Goal: Transaction & Acquisition: Book appointment/travel/reservation

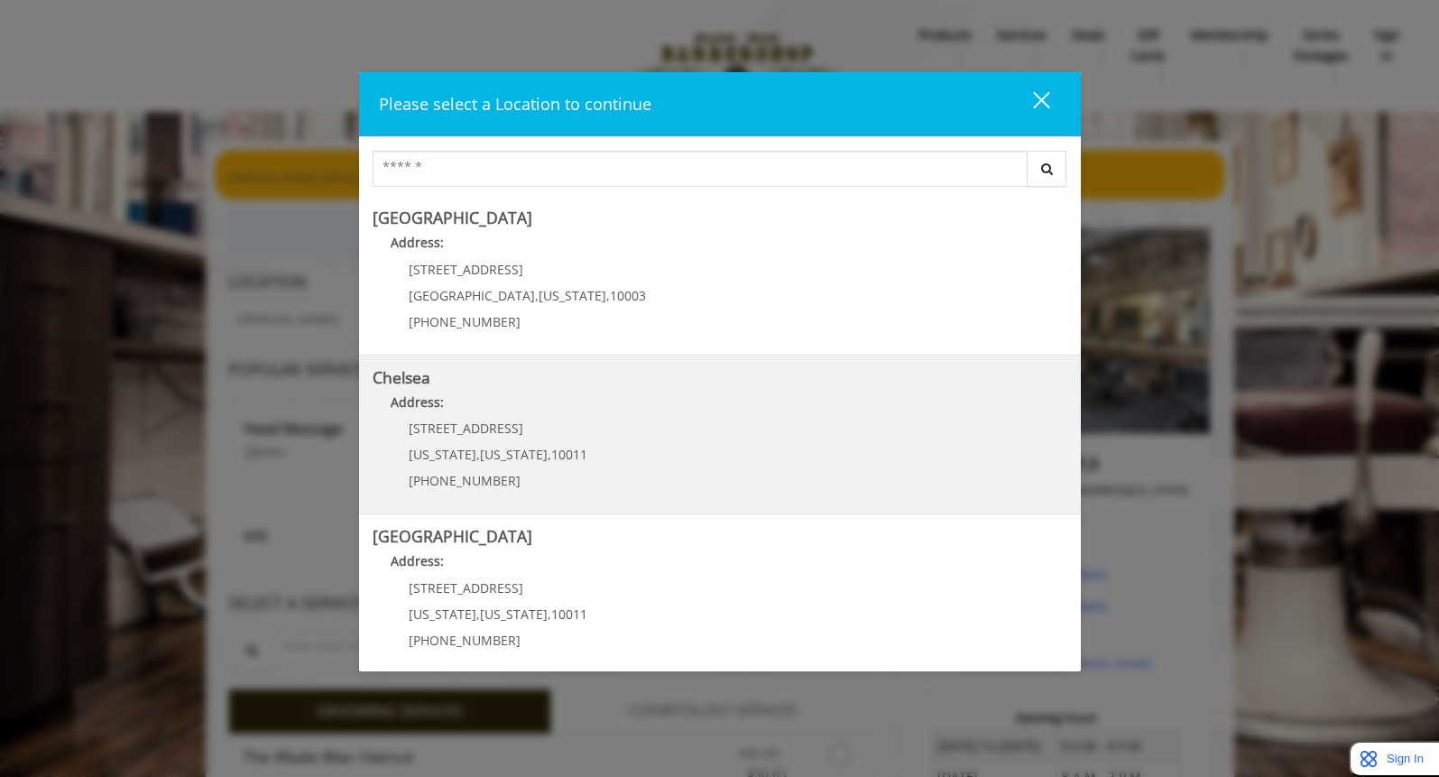
click at [737, 431] on link "Chelsea Address: [STREET_ADDRESS][US_STATE][US_STATE] (917) 639-3902" at bounding box center [720, 435] width 695 height 132
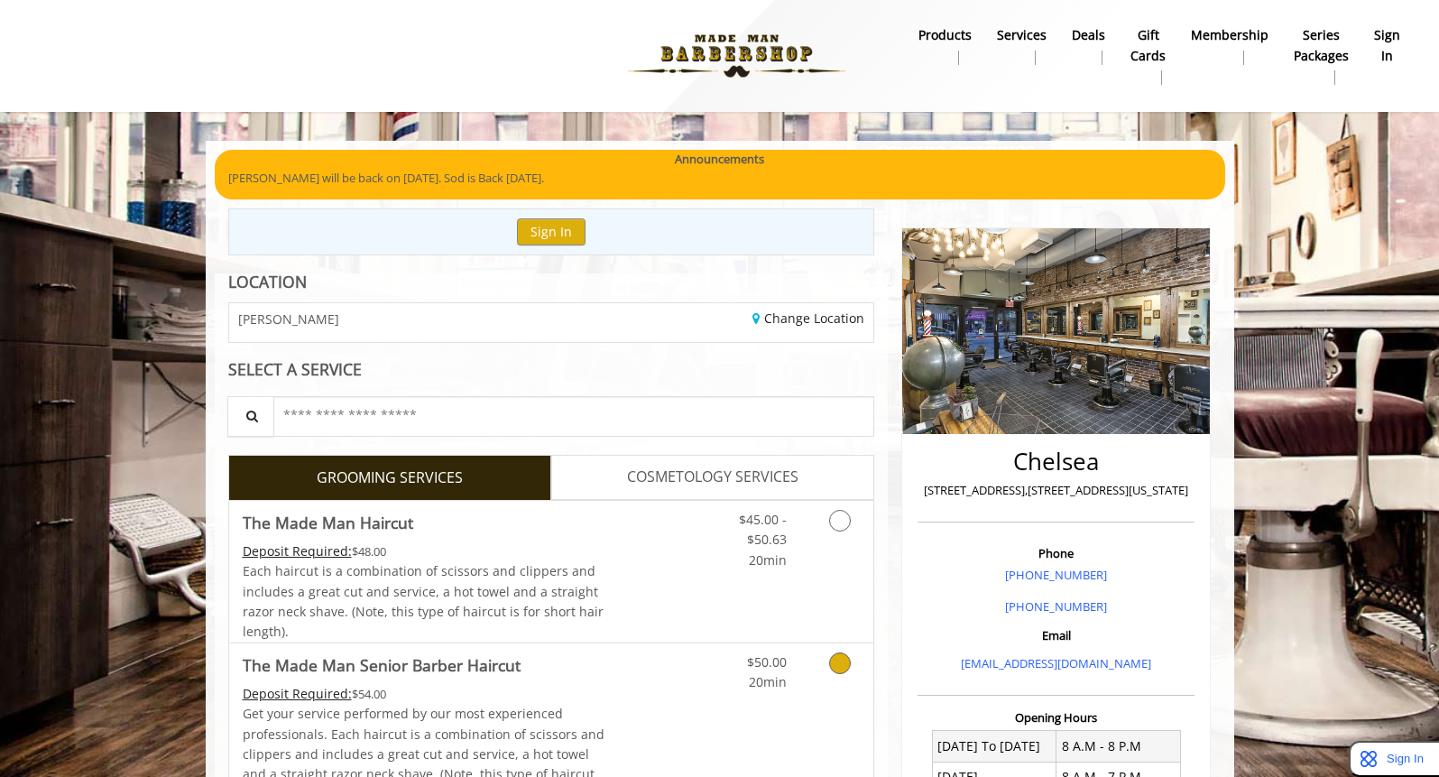
click at [687, 717] on link "Discounted Price" at bounding box center [657, 730] width 107 height 174
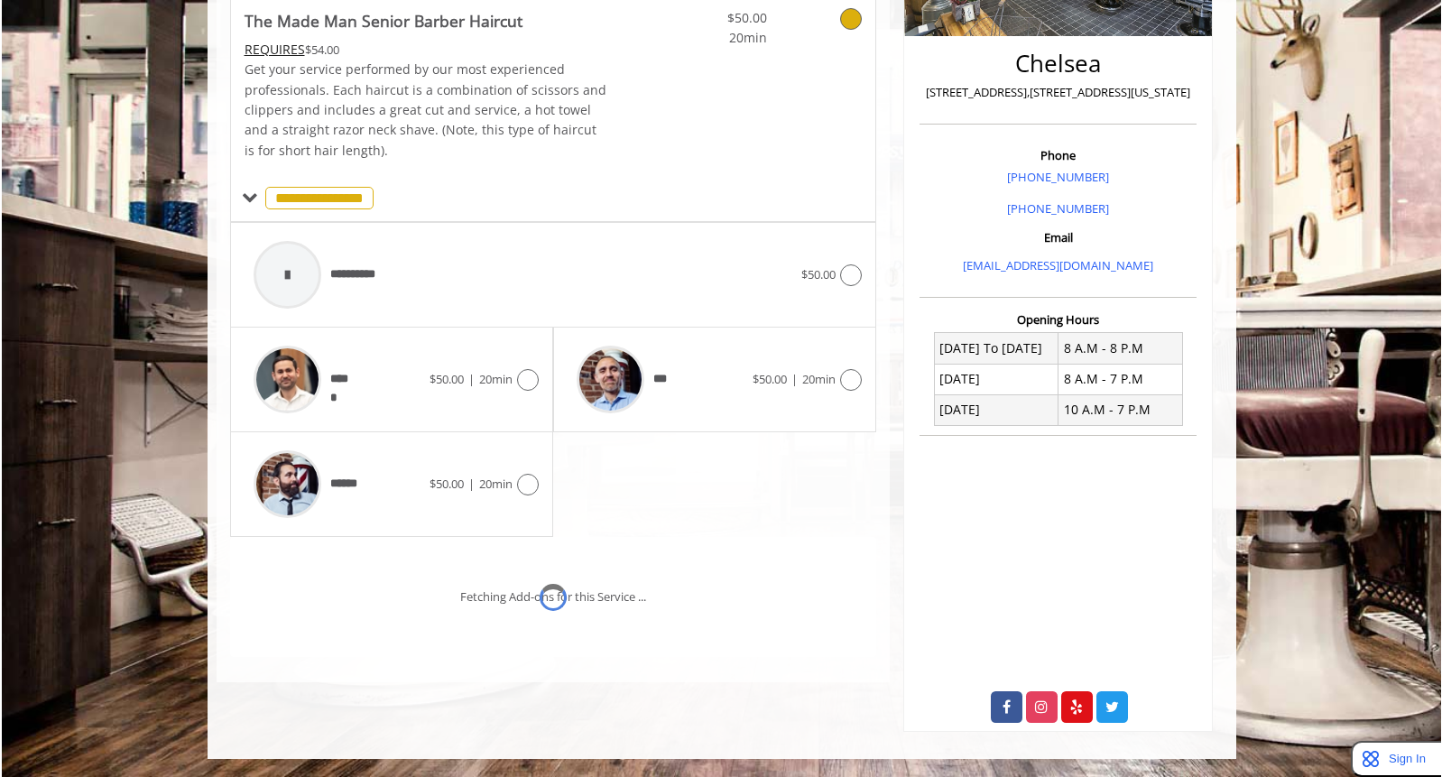
scroll to position [424, 0]
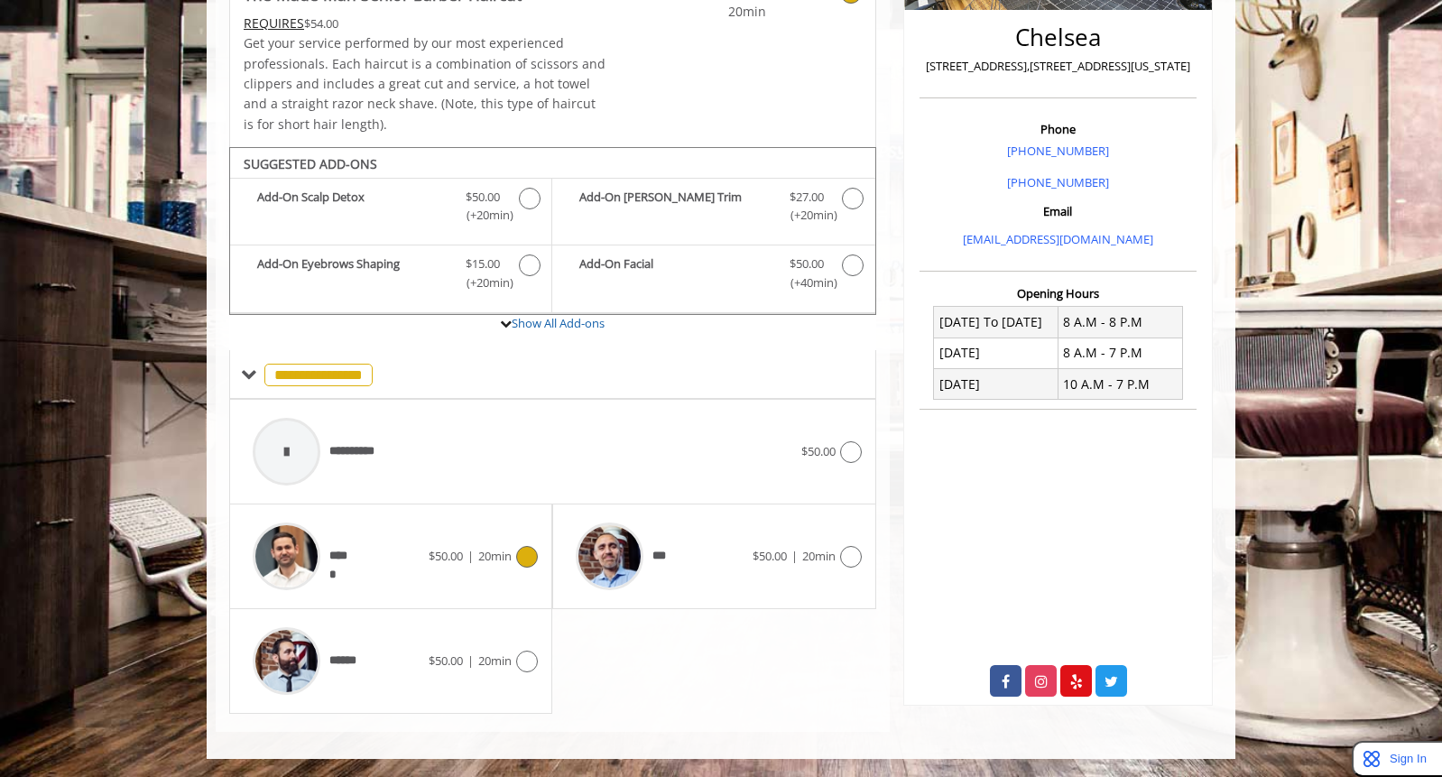
click at [507, 556] on span "20min" at bounding box center [494, 556] width 33 height 16
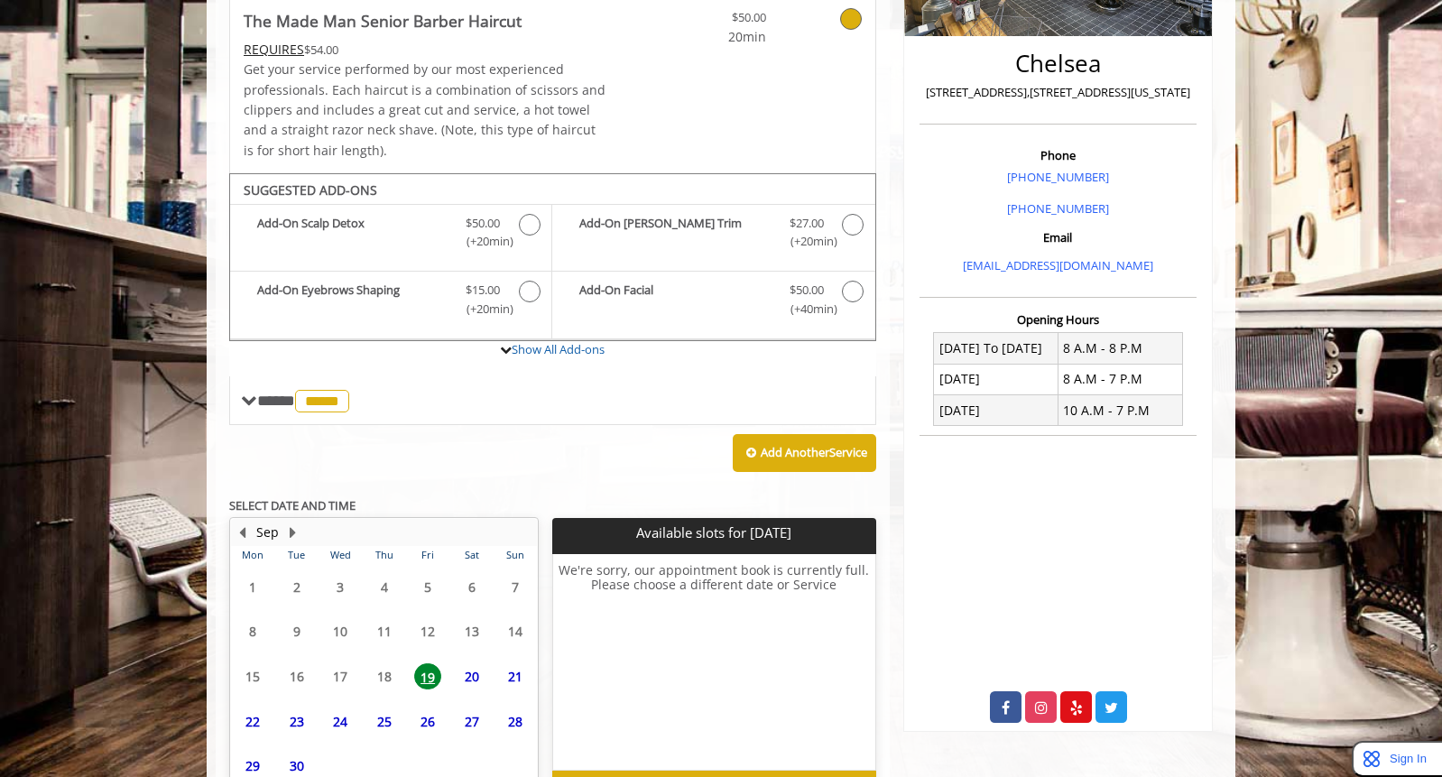
scroll to position [510, 0]
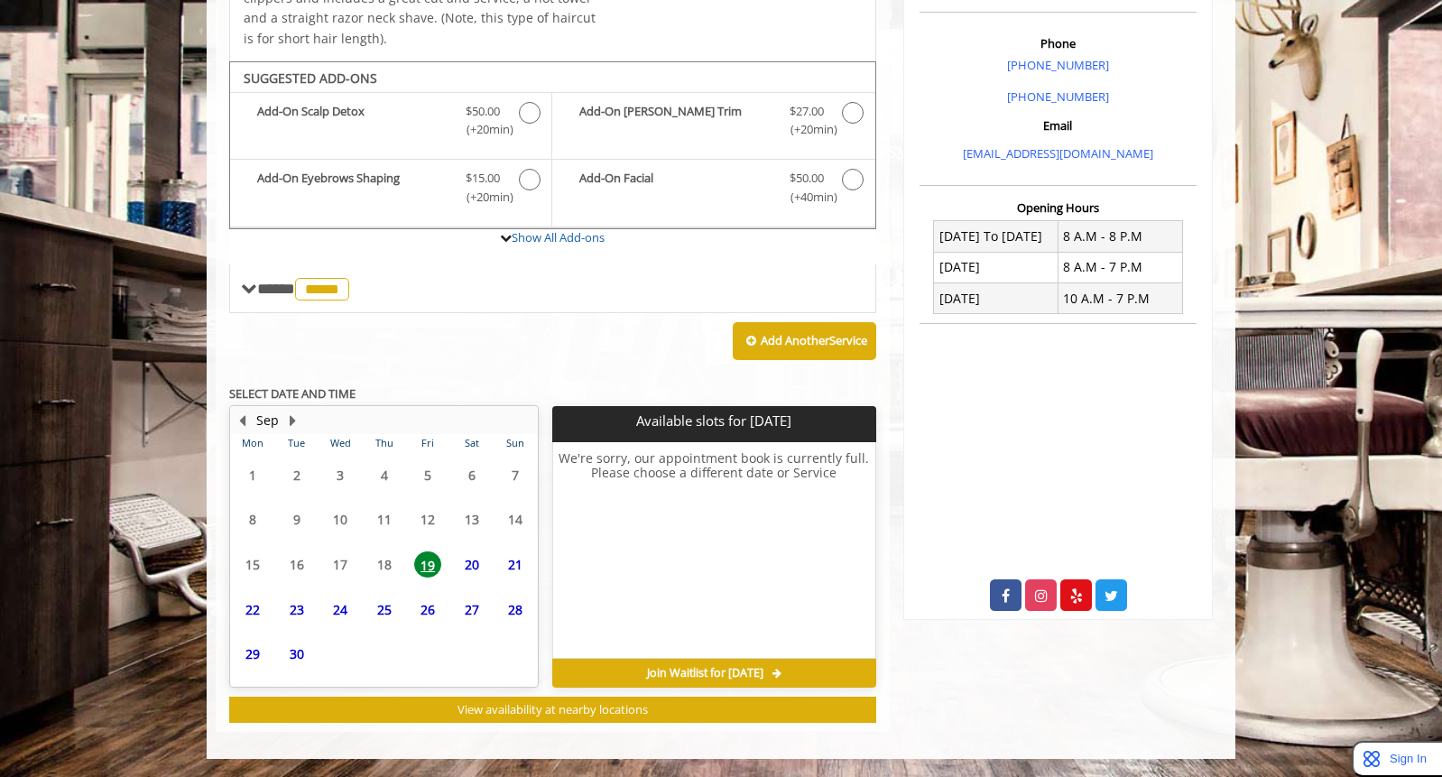
click at [474, 563] on span "20" at bounding box center [471, 564] width 27 height 26
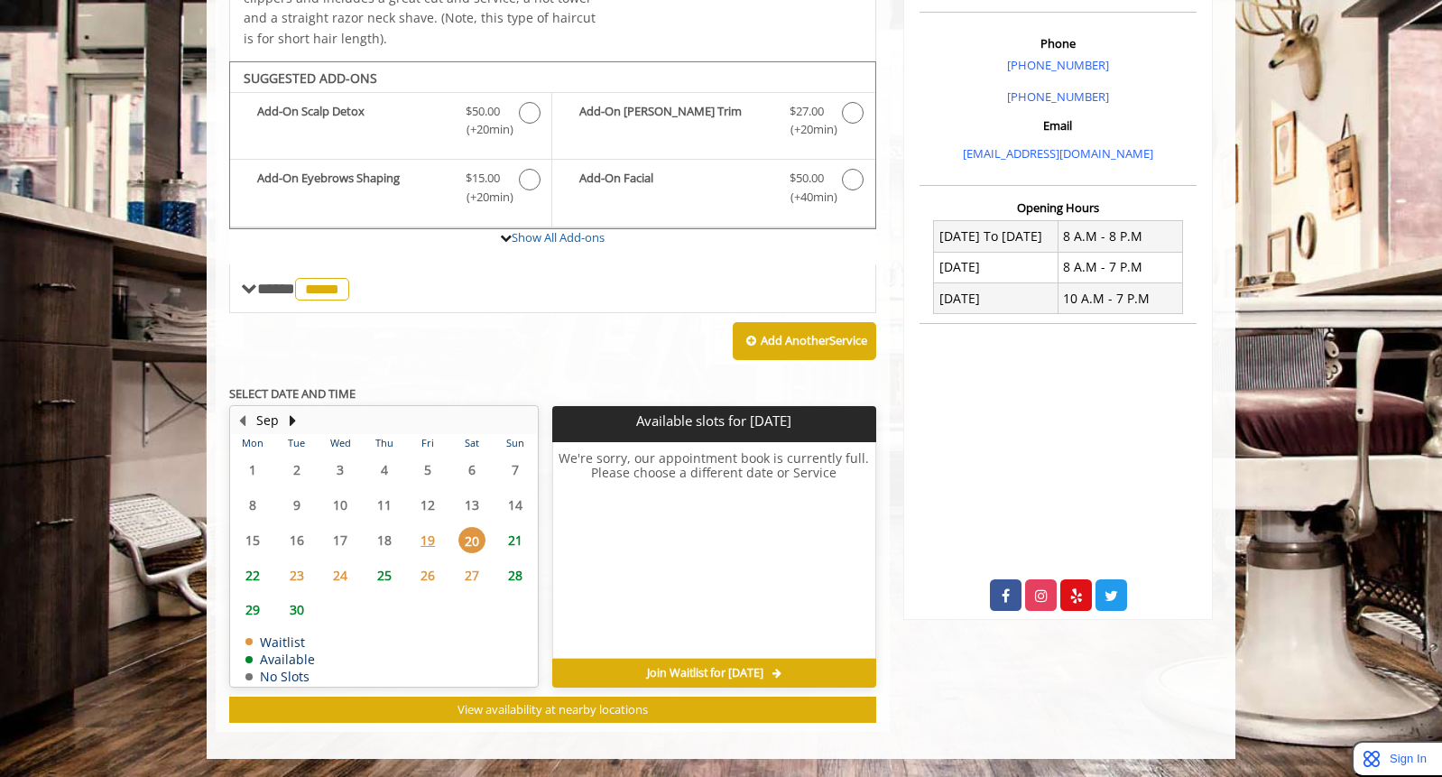
click at [513, 542] on span "21" at bounding box center [515, 540] width 27 height 26
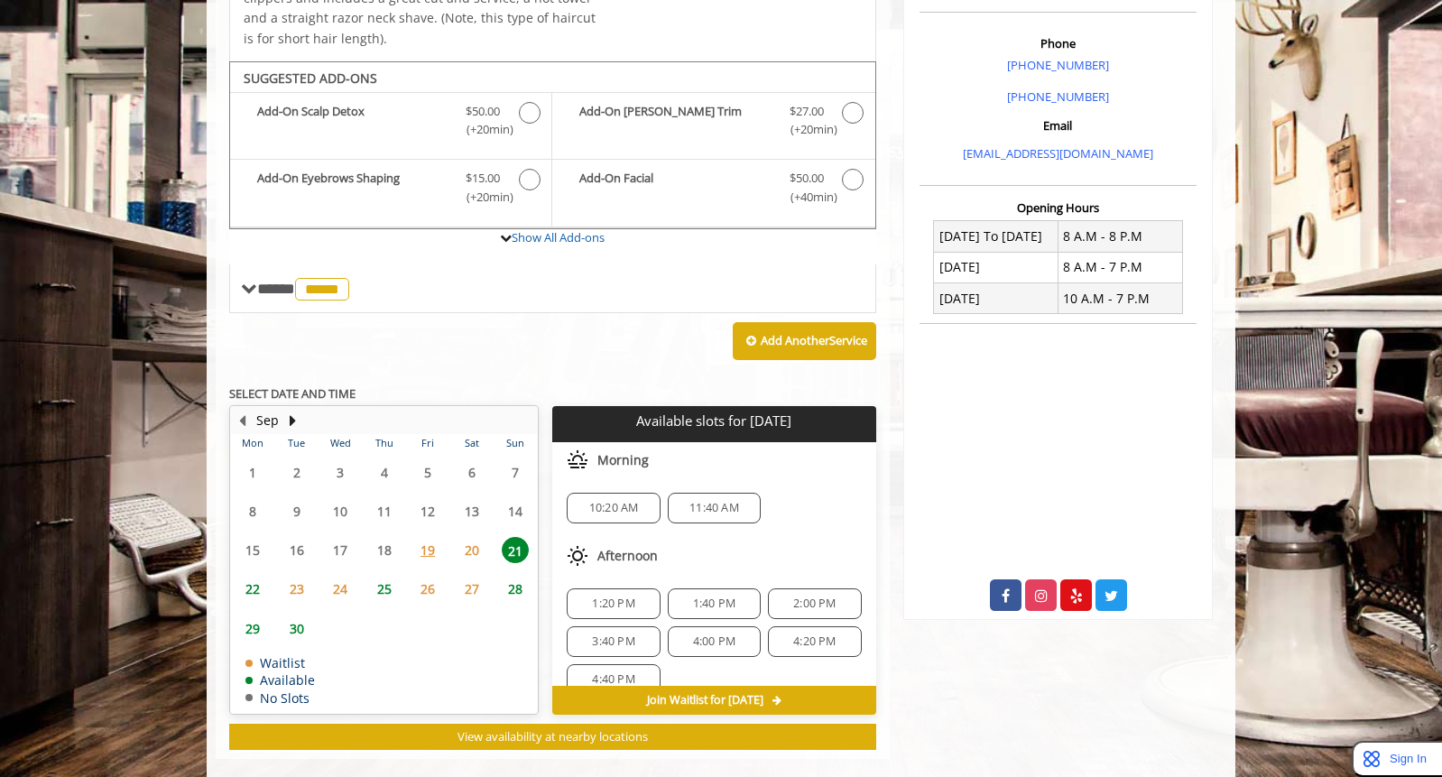
click at [639, 508] on span "10:20 AM" at bounding box center [613, 508] width 77 height 14
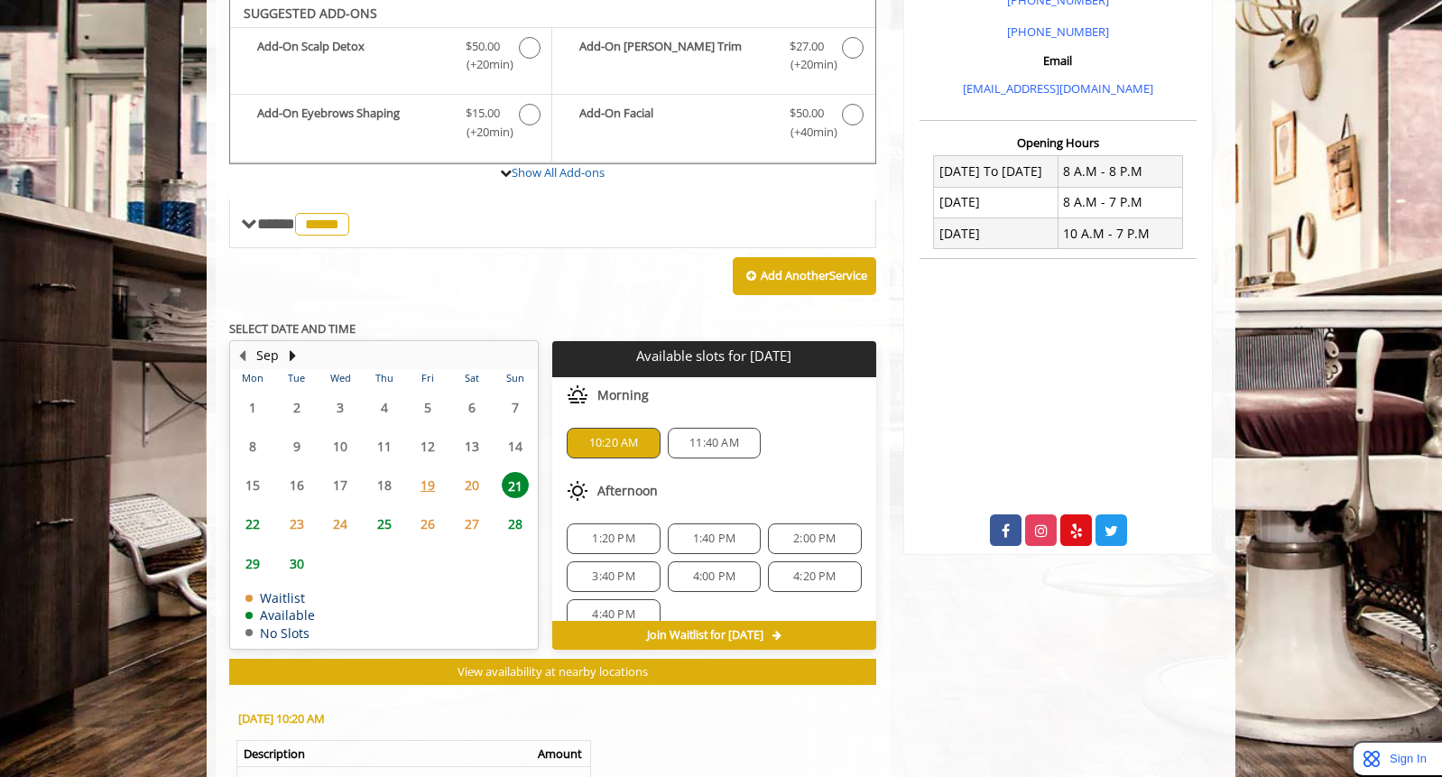
scroll to position [863, 0]
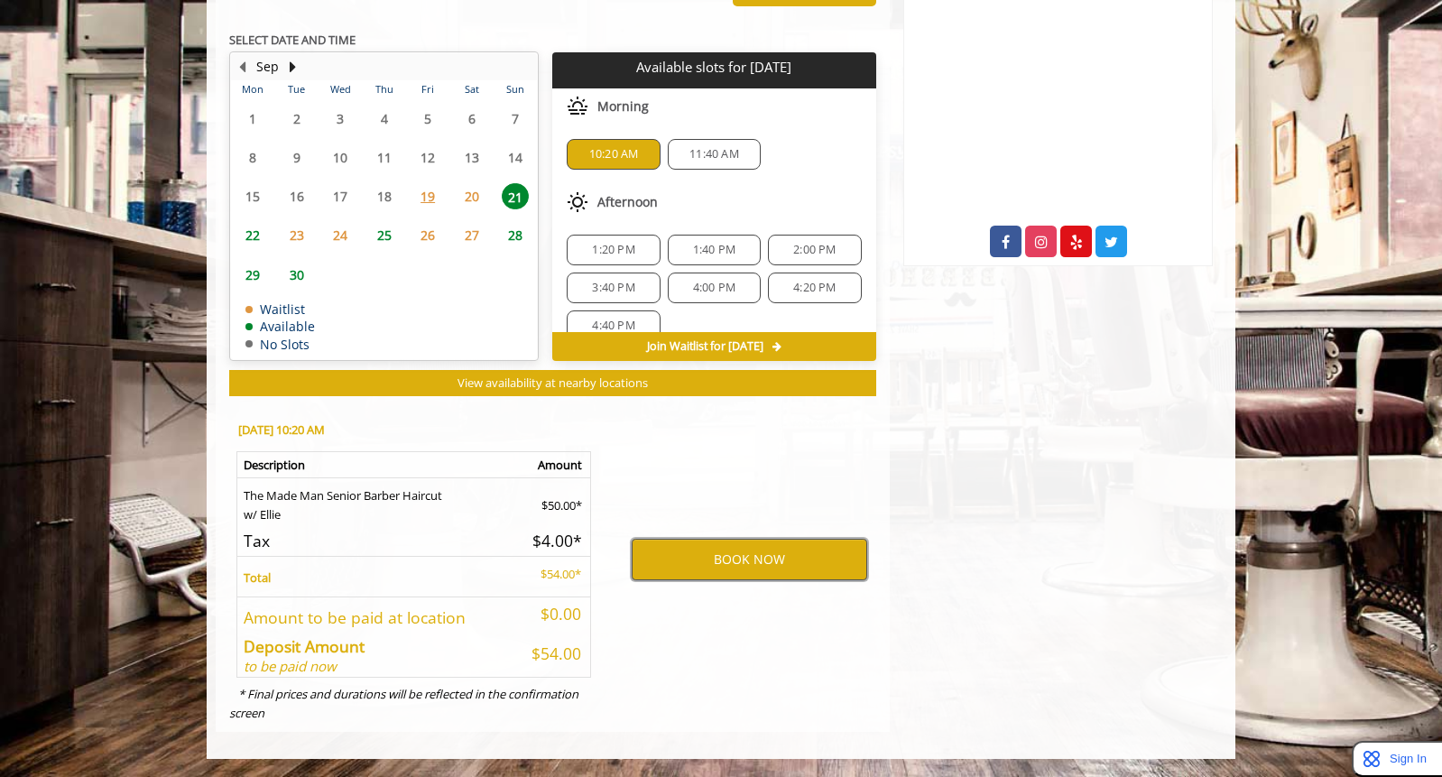
click at [826, 571] on button "BOOK NOW" at bounding box center [748, 559] width 235 height 41
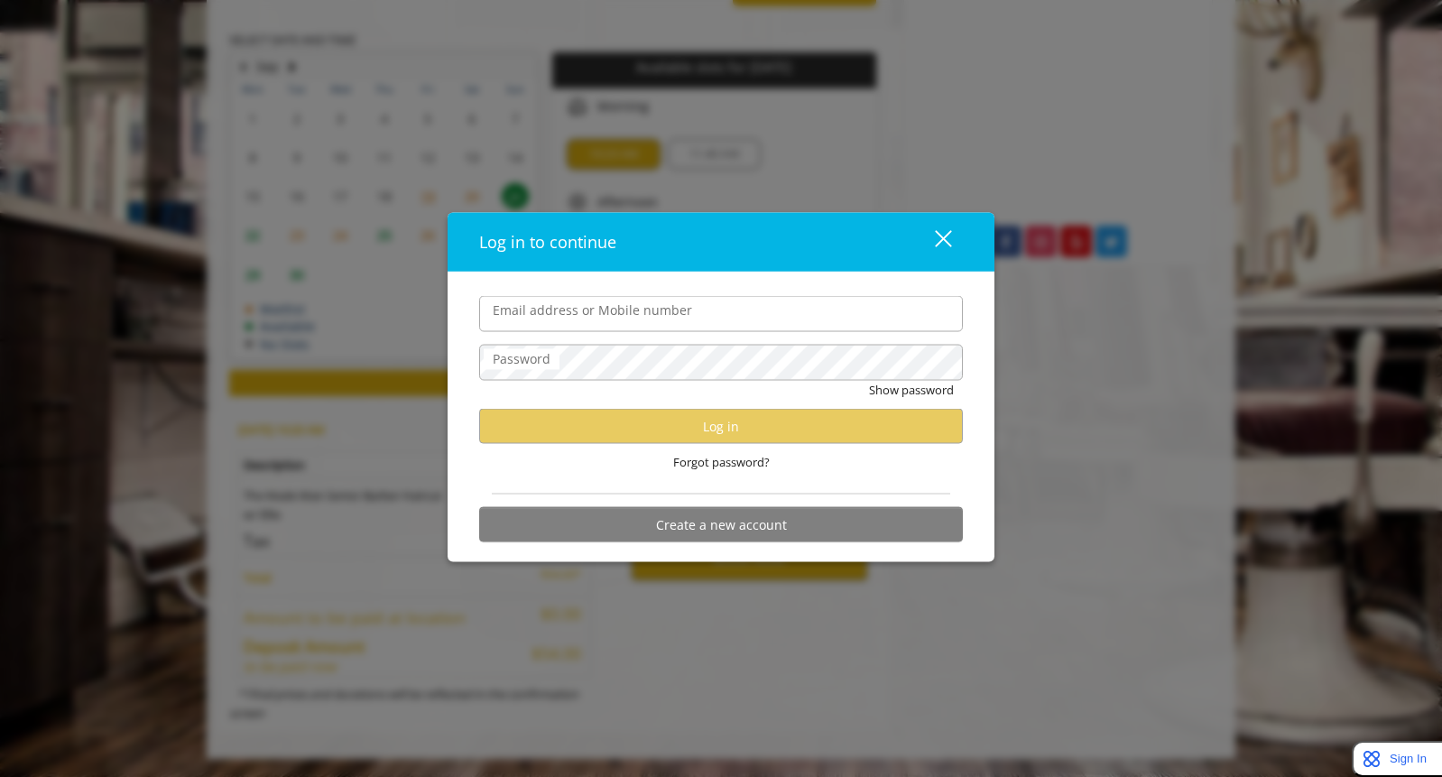
type input "**********"
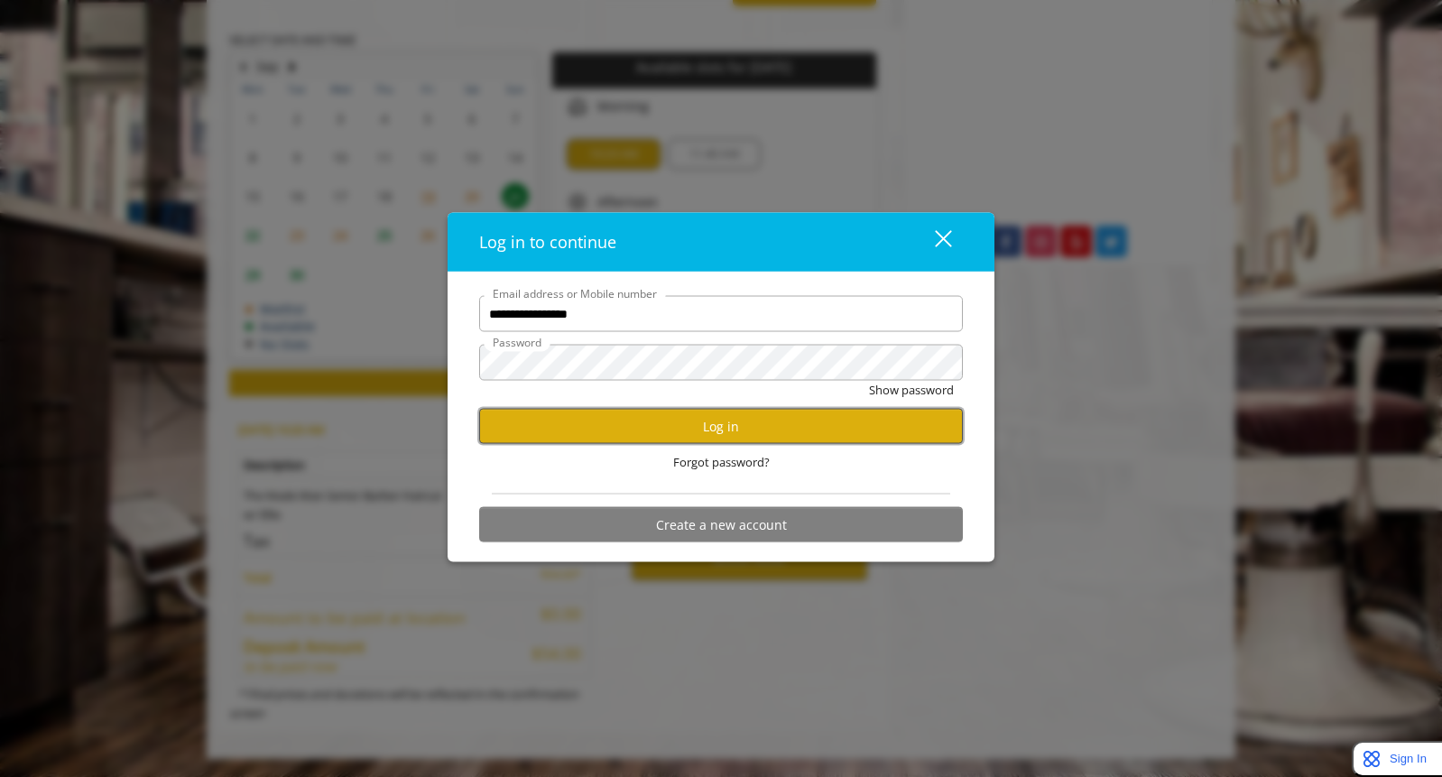
click at [729, 430] on button "Log in" at bounding box center [721, 426] width 484 height 35
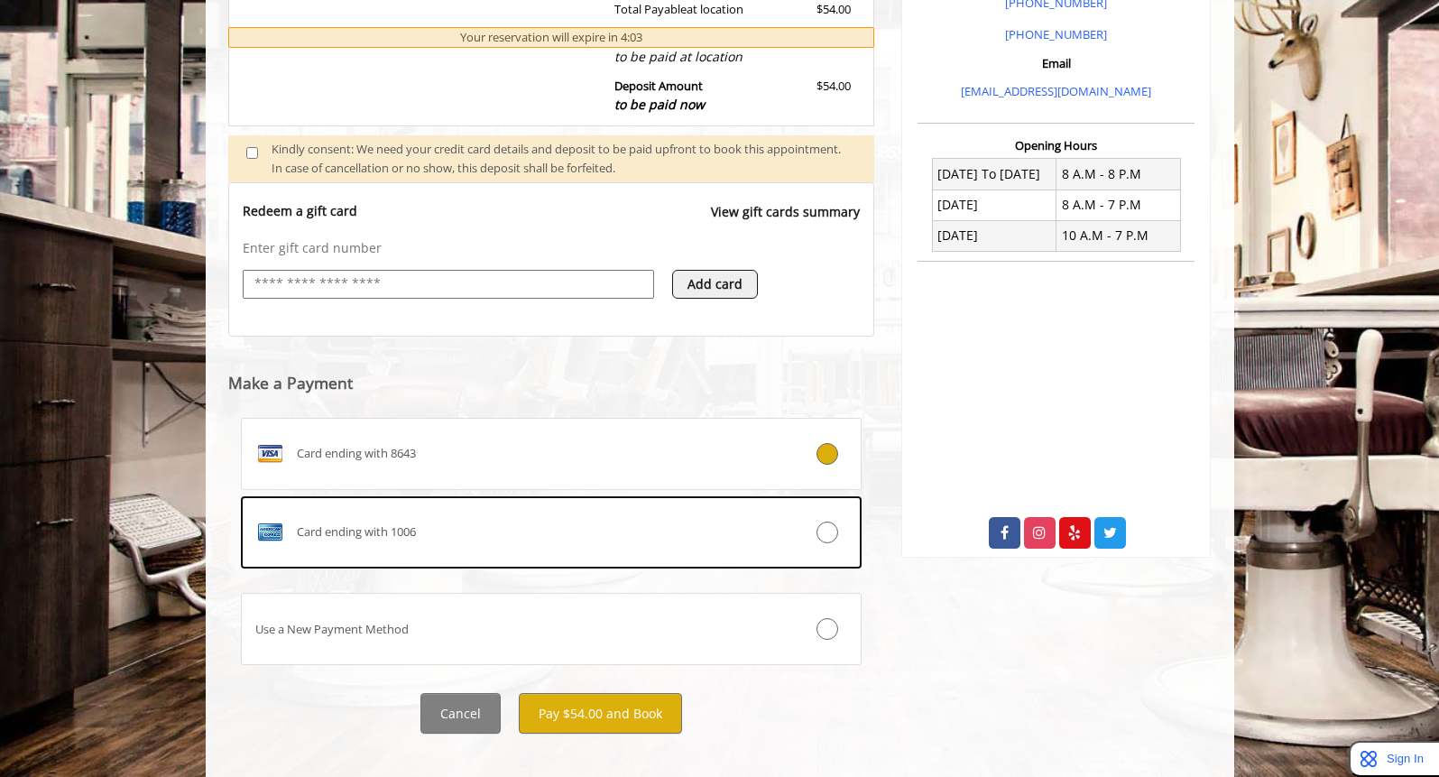
scroll to position [573, 0]
click at [614, 717] on button "Pay $54.00 and Book" at bounding box center [600, 712] width 163 height 41
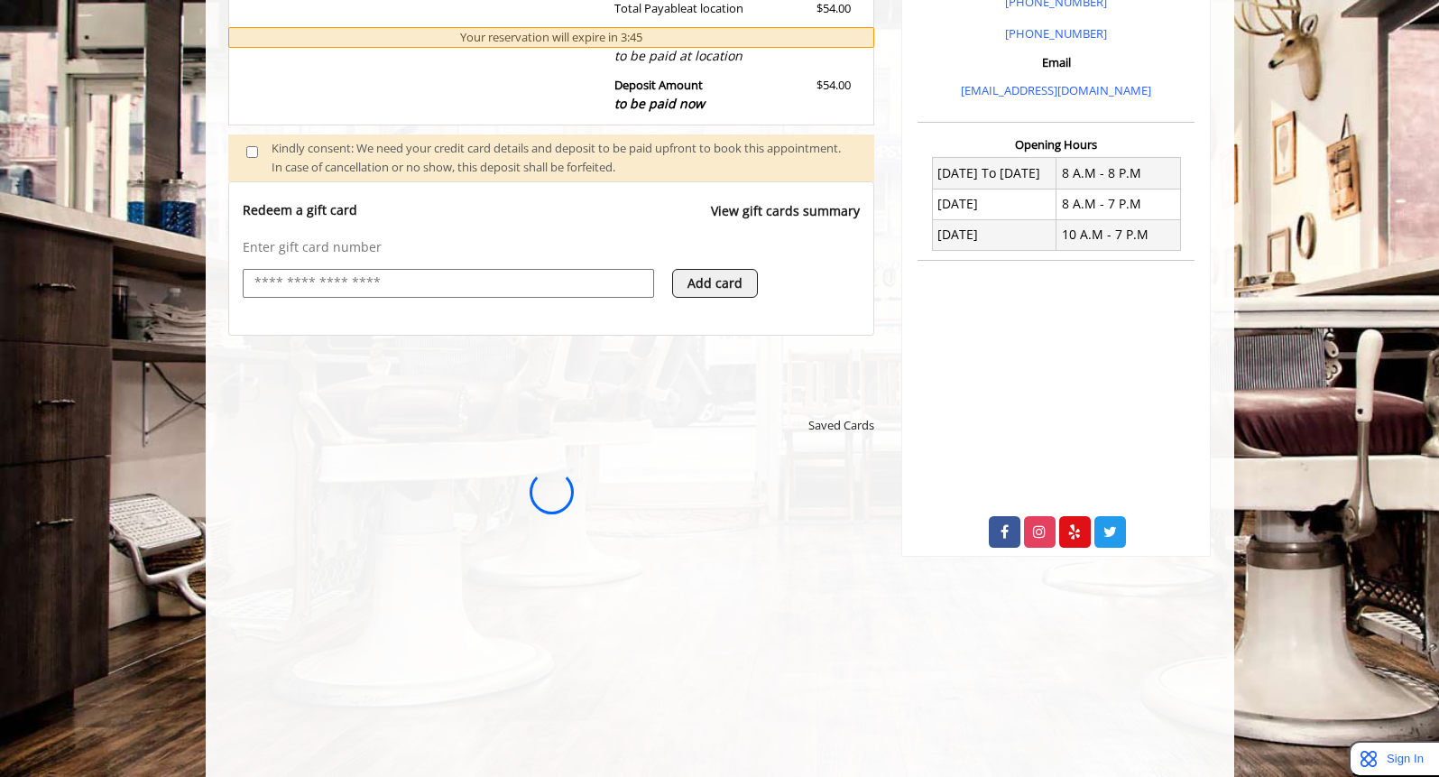
scroll to position [0, 0]
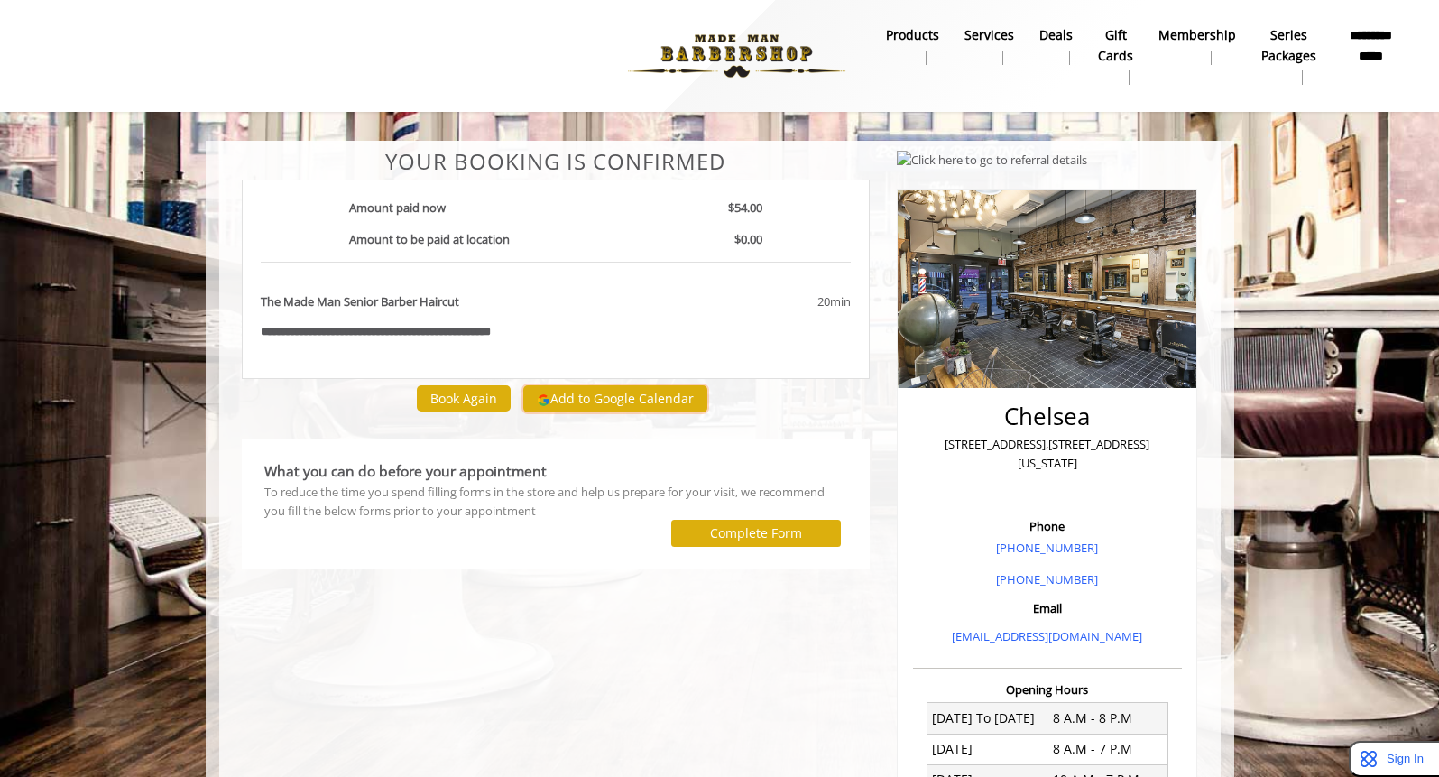
click at [653, 394] on button "Add to Google Calendar" at bounding box center [615, 398] width 184 height 27
